Goal: Information Seeking & Learning: Understand process/instructions

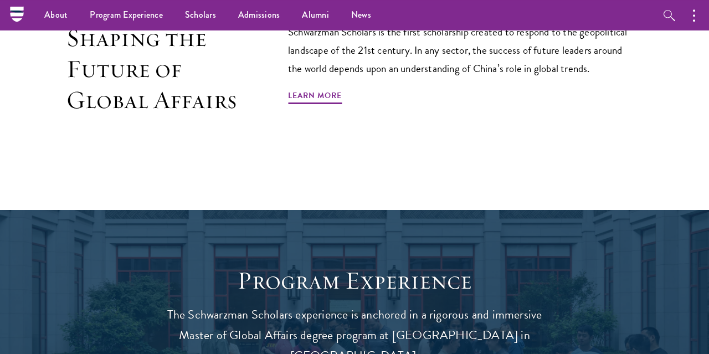
scroll to position [705, 0]
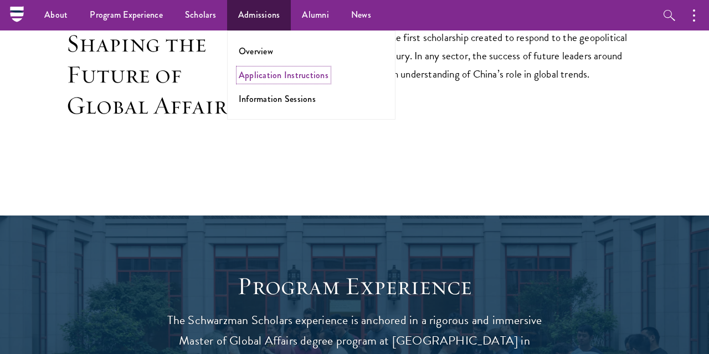
click at [271, 74] on link "Application Instructions" at bounding box center [284, 75] width 90 height 13
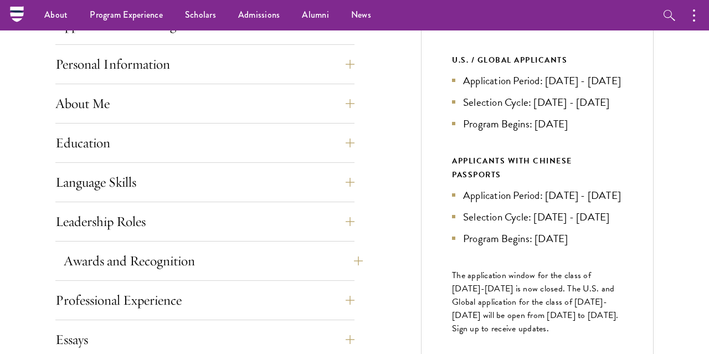
scroll to position [411, 0]
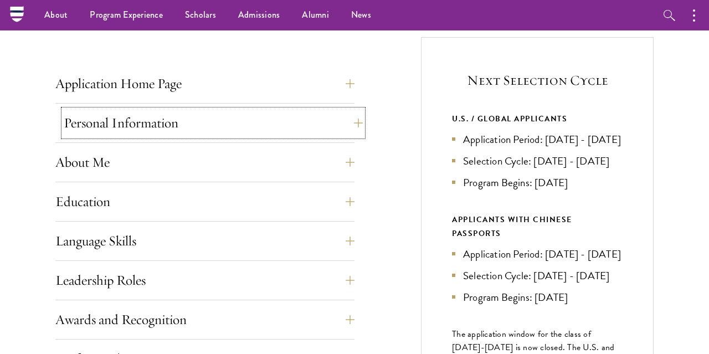
click at [170, 122] on button "Personal Information" at bounding box center [213, 123] width 299 height 27
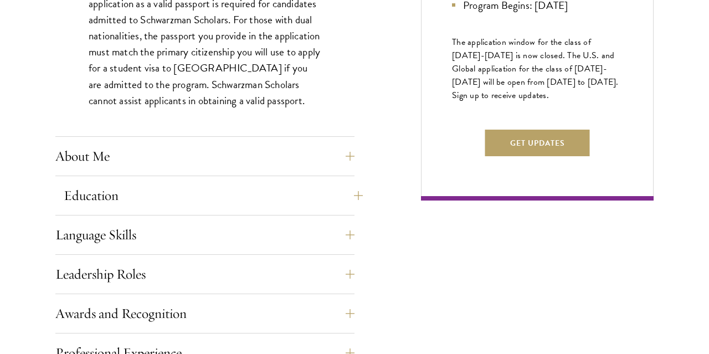
scroll to position [705, 0]
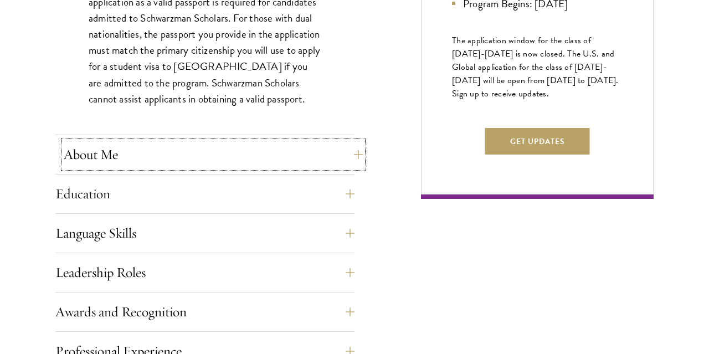
click at [171, 156] on button "About Me" at bounding box center [213, 154] width 299 height 27
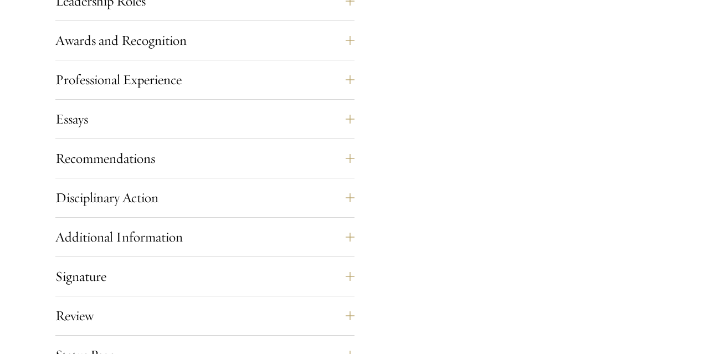
scroll to position [1292, 0]
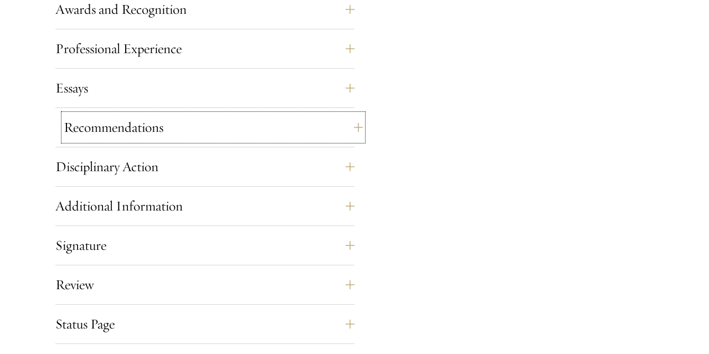
click at [193, 130] on button "Recommendations" at bounding box center [213, 127] width 299 height 27
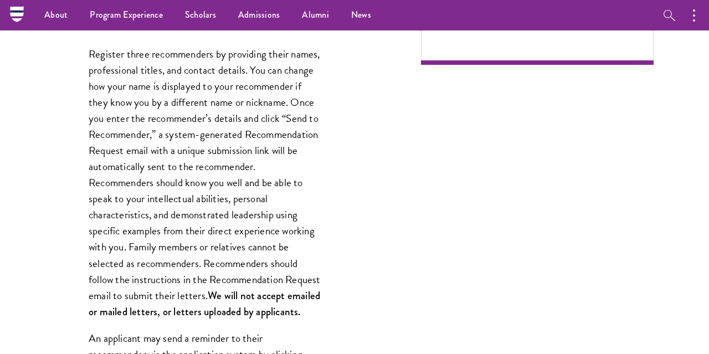
scroll to position [663, 0]
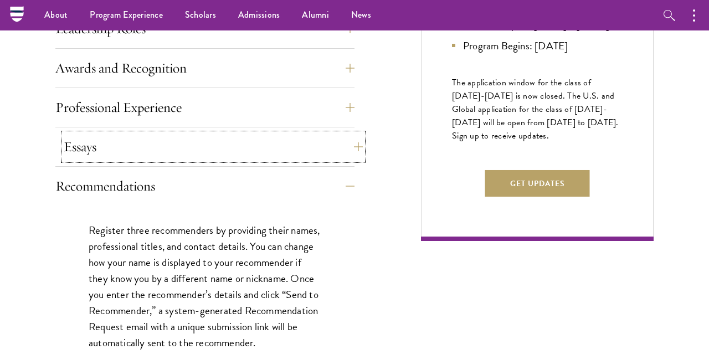
click at [153, 140] on button "Essays" at bounding box center [213, 146] width 299 height 27
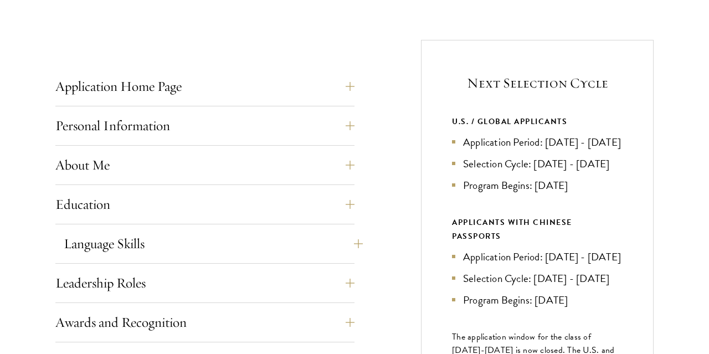
scroll to position [528, 0]
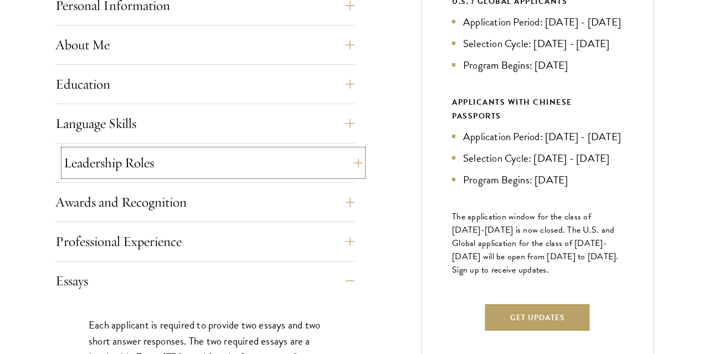
click at [141, 164] on button "Leadership Roles" at bounding box center [213, 163] width 299 height 27
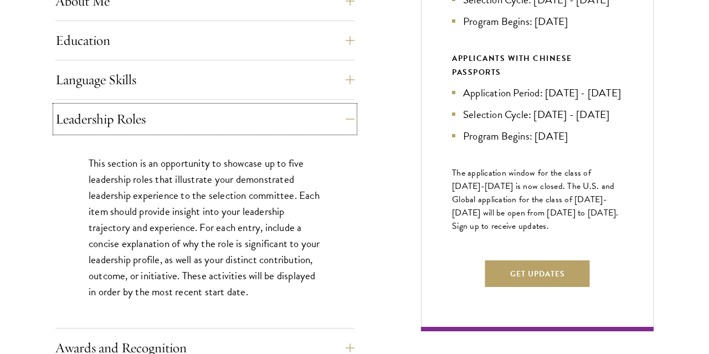
scroll to position [587, 0]
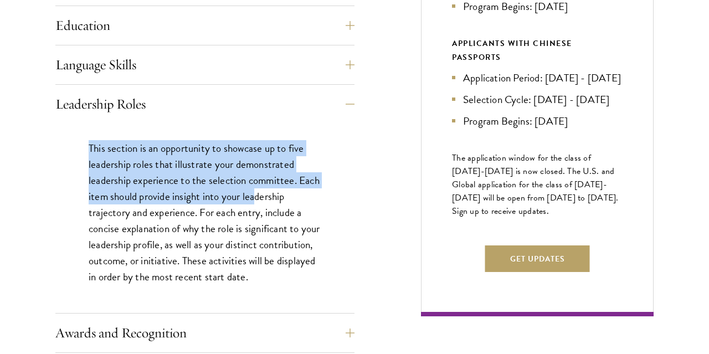
drag, startPoint x: 85, startPoint y: 148, endPoint x: 254, endPoint y: 192, distance: 174.5
click at [254, 192] on div "This section is an opportunity to showcase up to five leadership roles that ill…" at bounding box center [204, 218] width 299 height 189
click at [201, 201] on p "This section is an opportunity to showcase up to five leadership roles that ill…" at bounding box center [205, 212] width 233 height 145
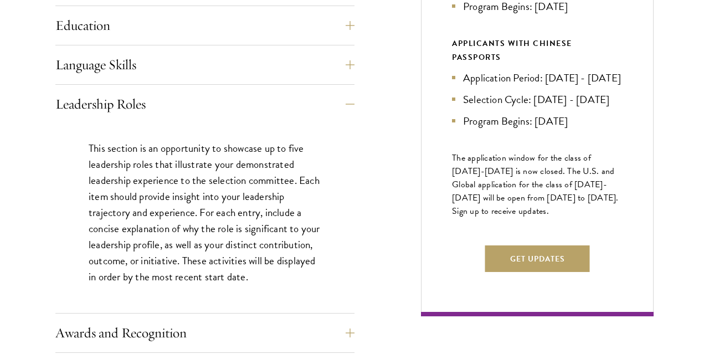
scroll to position [646, 0]
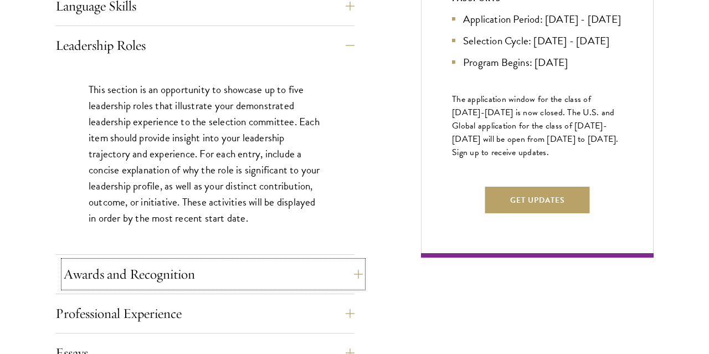
click at [223, 272] on button "Awards and Recognition" at bounding box center [213, 274] width 299 height 27
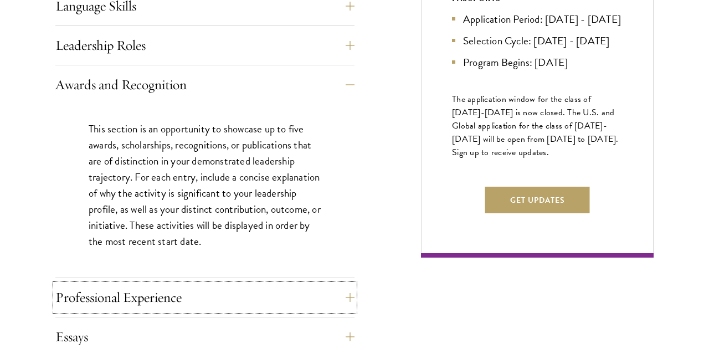
click at [204, 289] on button "Professional Experience" at bounding box center [204, 297] width 299 height 27
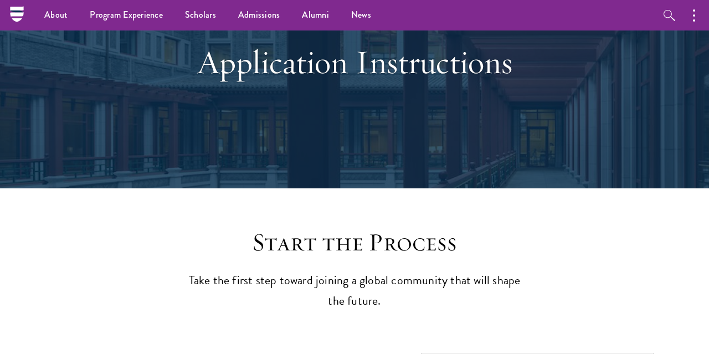
scroll to position [59, 0]
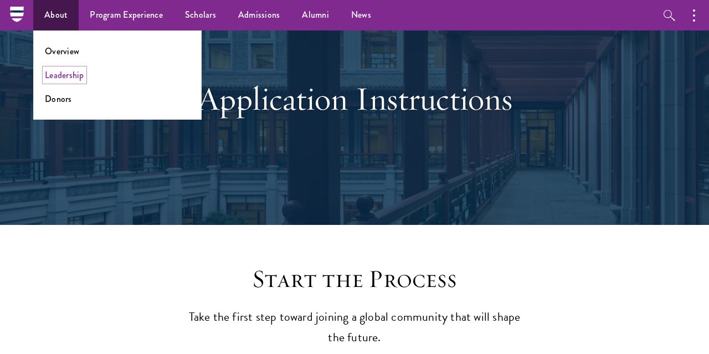
click at [66, 74] on link "Leadership" at bounding box center [64, 75] width 39 height 13
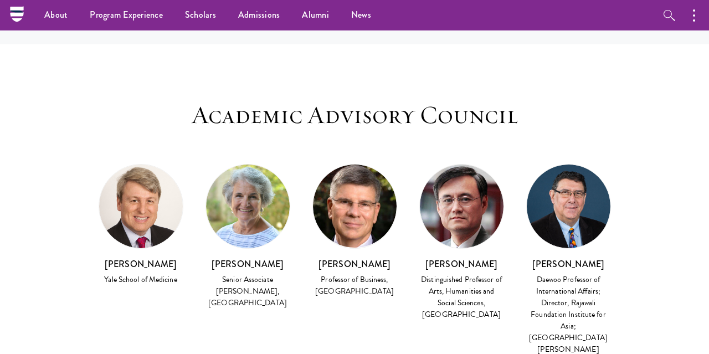
scroll to position [2407, 0]
